Goal: Find specific page/section: Find specific page/section

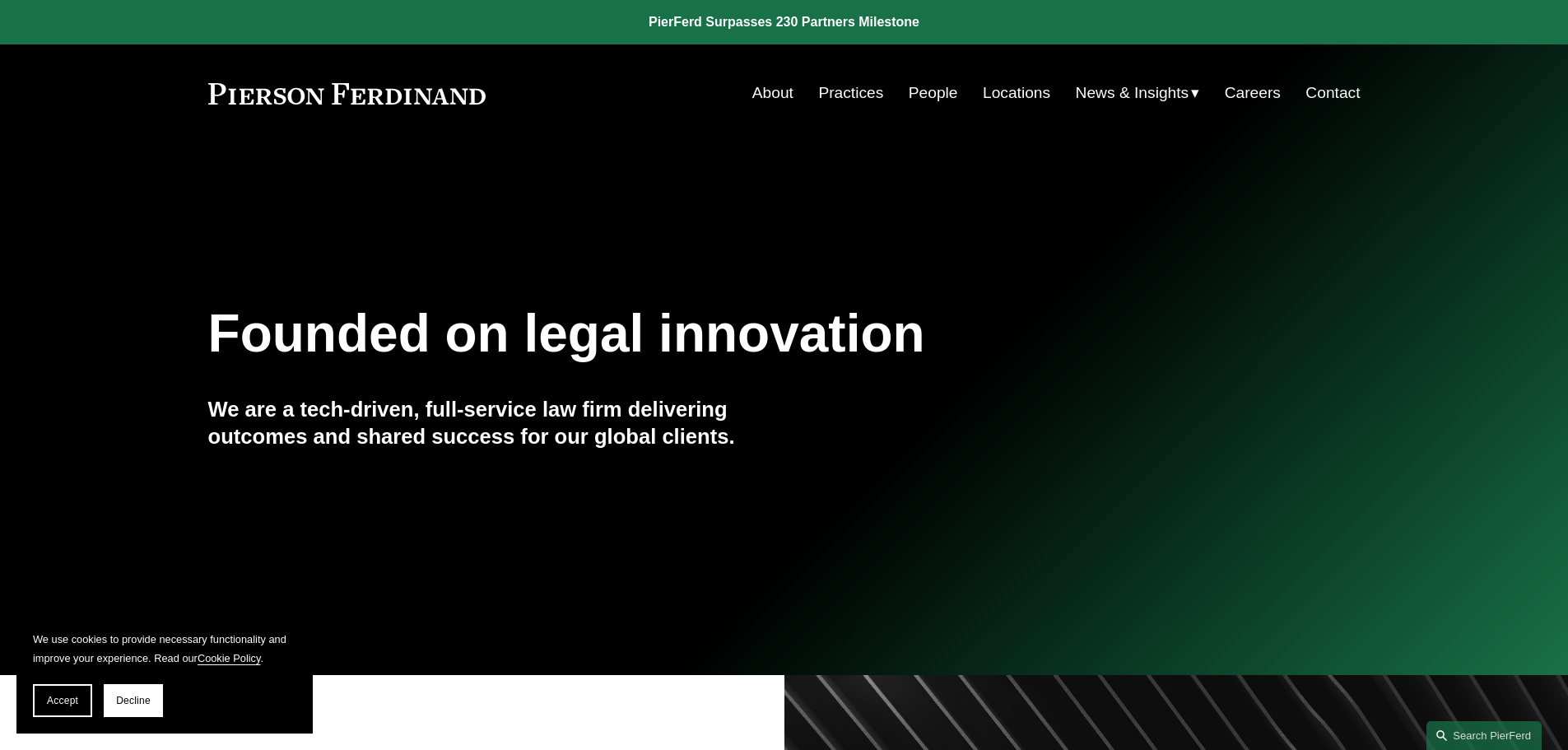
click at [1248, 94] on link "Careers" at bounding box center [1253, 92] width 56 height 31
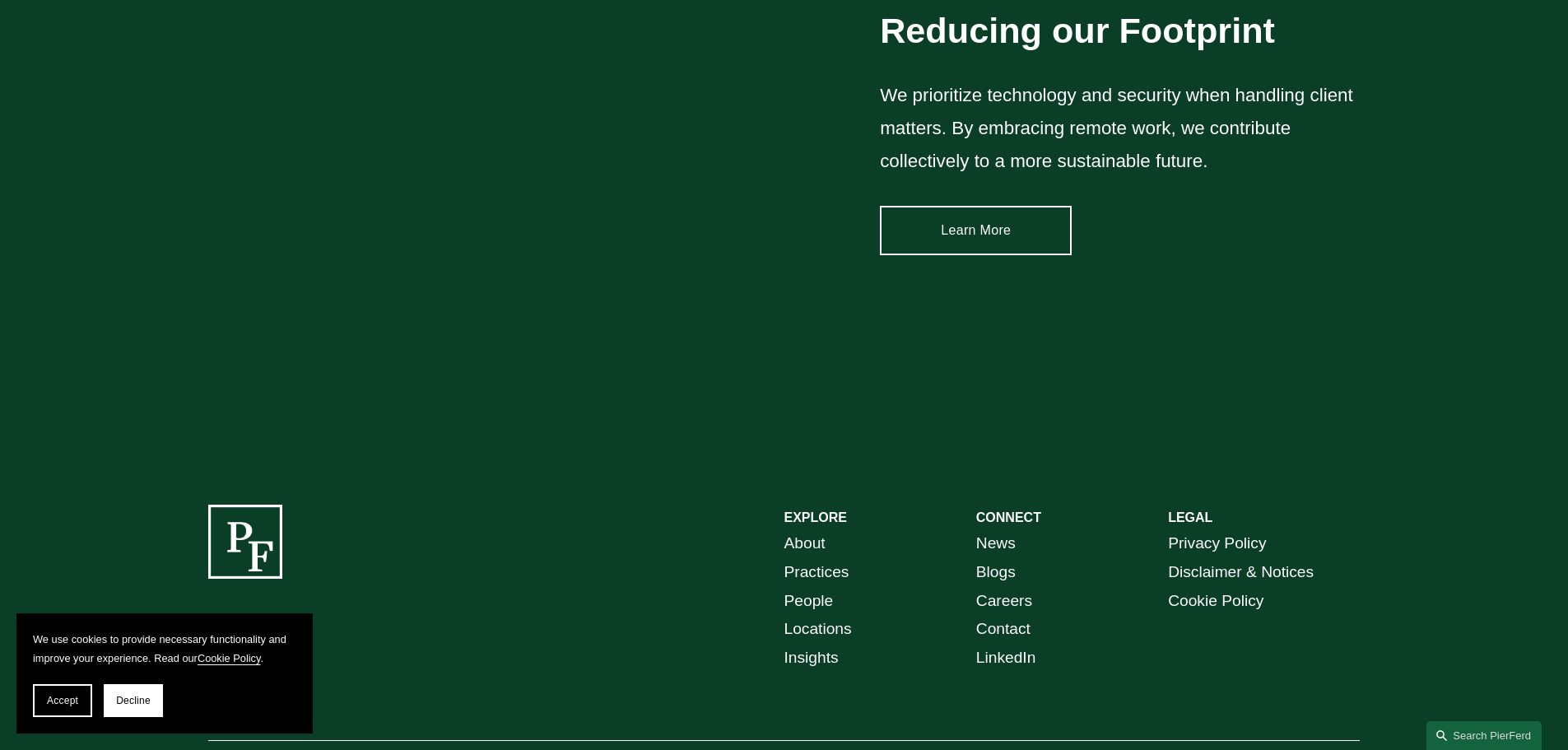
scroll to position [2509, 0]
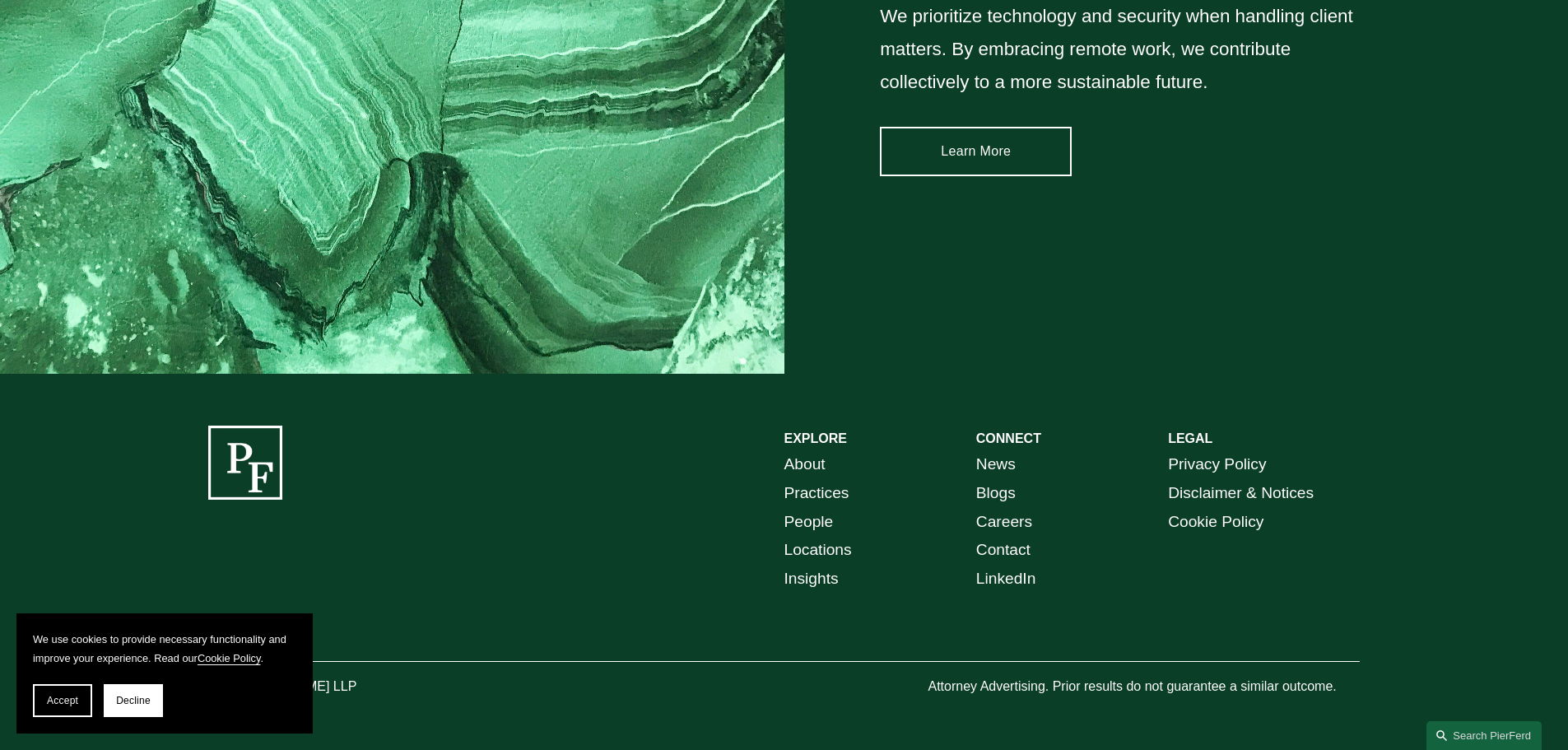
click at [1002, 519] on link "Careers" at bounding box center [1004, 523] width 56 height 28
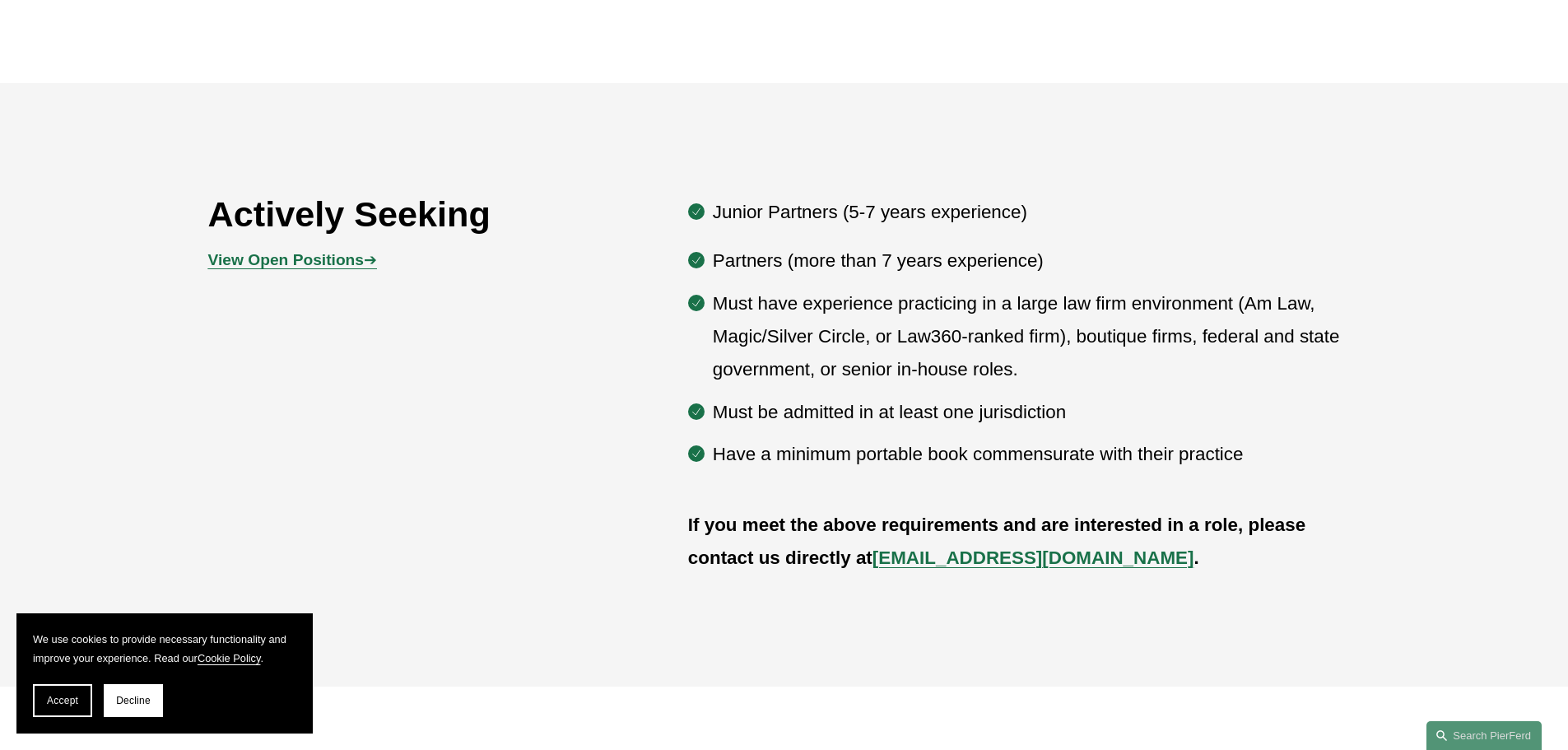
scroll to position [988, 0]
